Goal: Find specific page/section: Find specific page/section

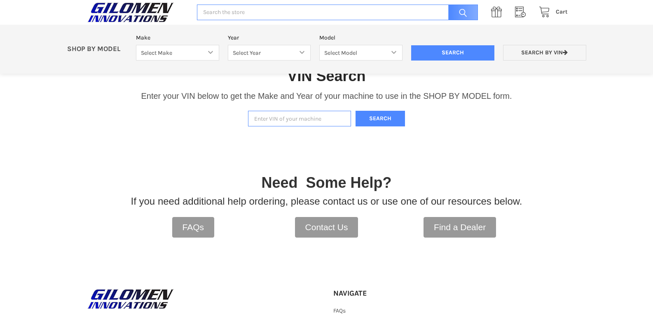
click at [274, 120] on input "Enter VIN of your machine" at bounding box center [299, 119] width 103 height 16
paste input "[US_VEHICLE_IDENTIFICATION_NUMBER]"
type input "[US_VEHICLE_IDENTIFICATION_NUMBER]"
click at [391, 120] on button "Search" at bounding box center [380, 119] width 49 height 16
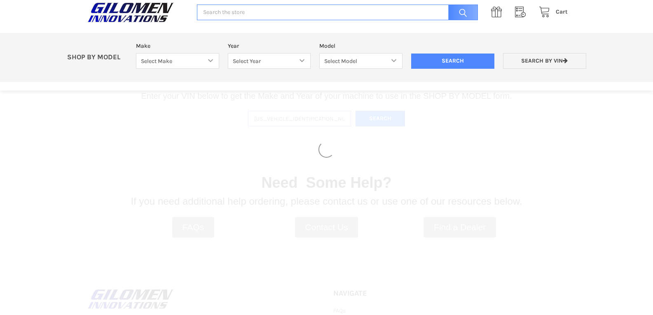
select select "330"
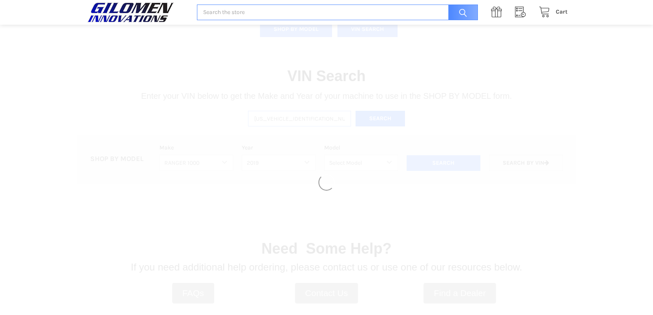
select select "333"
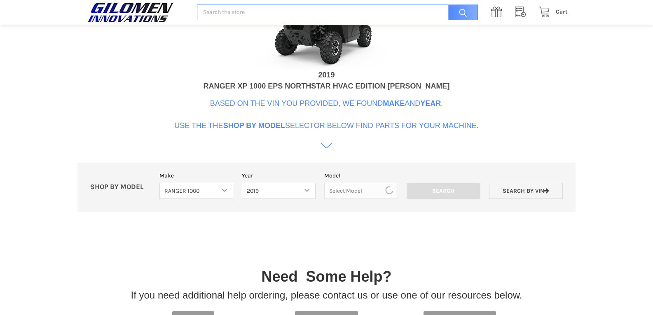
scroll to position [252, 0]
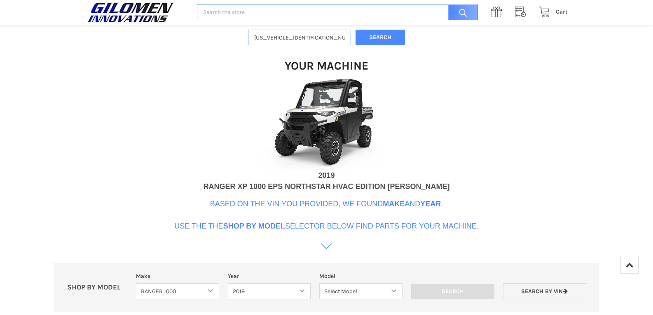
click at [335, 124] on img at bounding box center [326, 123] width 165 height 93
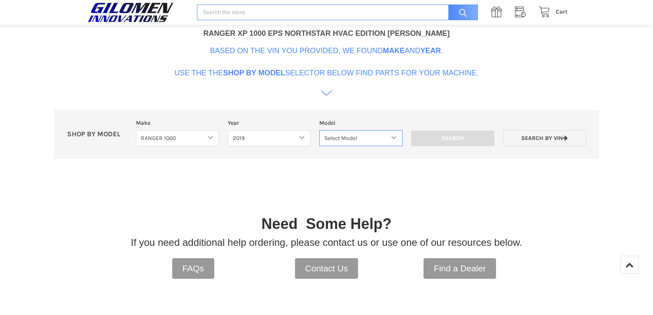
click at [391, 136] on select "Select Model Ranger 1000 XP Ranger 1000 Crew Ranger 1000 Northstar Ranger 1000 …" at bounding box center [360, 138] width 83 height 16
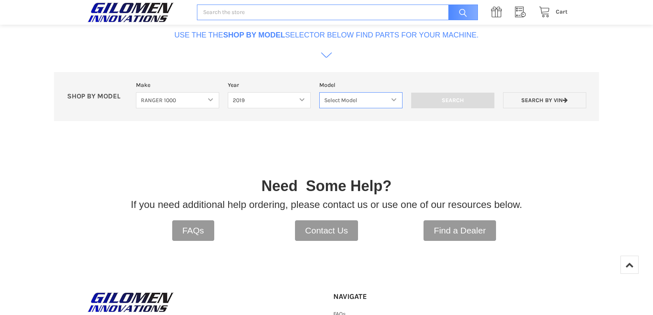
scroll to position [447, 0]
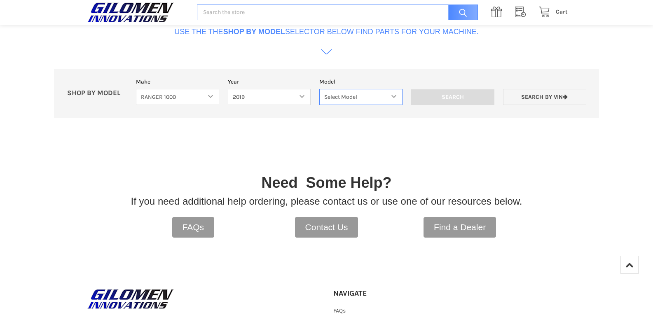
click at [391, 98] on select "Select Model Ranger 1000 XP Ranger 1000 Crew Ranger 1000 Northstar Ranger 1000 …" at bounding box center [360, 97] width 83 height 16
select select "118"
click at [319, 89] on select "Select Model Ranger 1000 XP Ranger 1000 Crew Ranger 1000 Northstar Ranger 1000 …" at bounding box center [360, 97] width 83 height 16
click at [446, 101] on input "Search" at bounding box center [452, 97] width 83 height 16
